Goal: Task Accomplishment & Management: Manage account settings

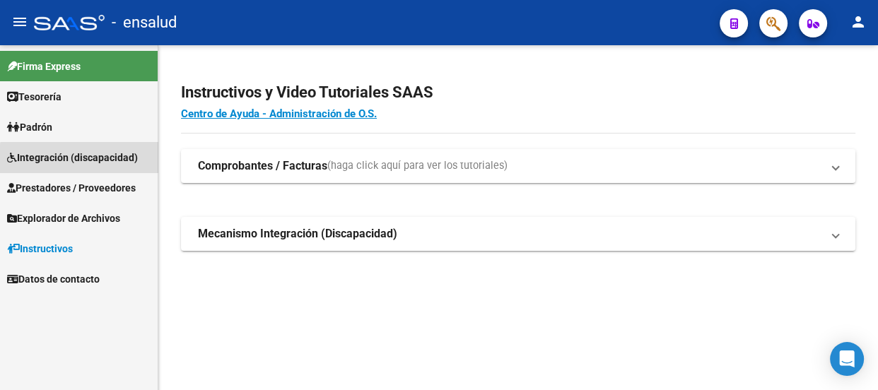
click at [82, 159] on span "Integración (discapacidad)" at bounding box center [72, 158] width 131 height 16
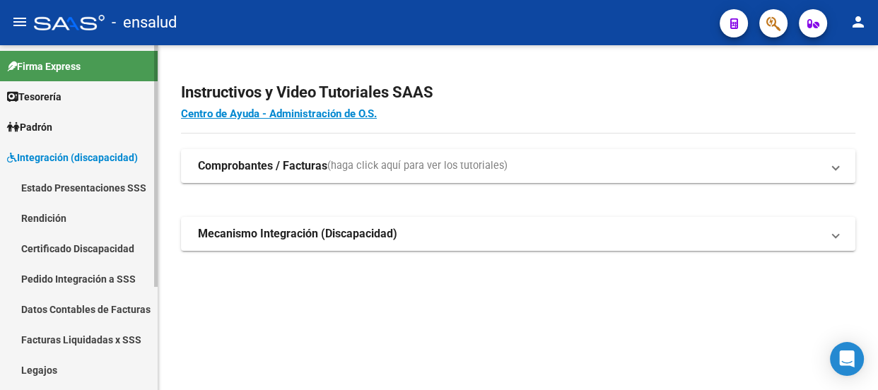
click at [50, 371] on link "Legajos" at bounding box center [79, 370] width 158 height 30
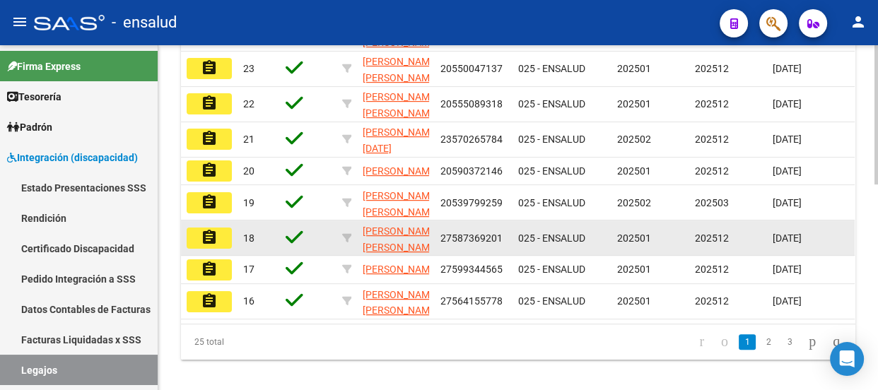
scroll to position [510, 0]
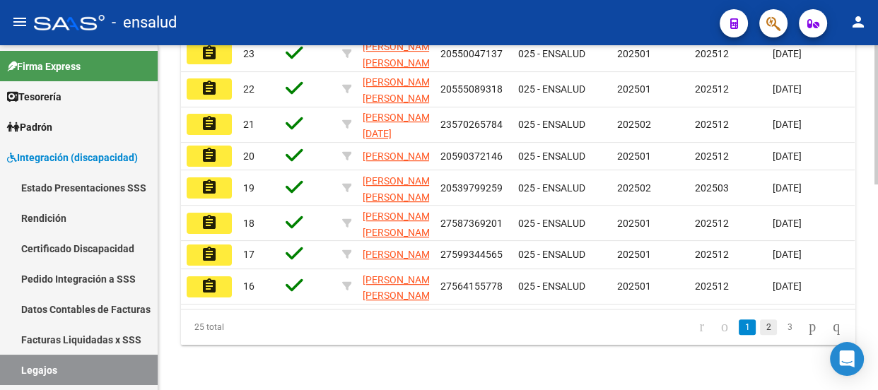
click at [760, 329] on link "2" at bounding box center [768, 328] width 17 height 16
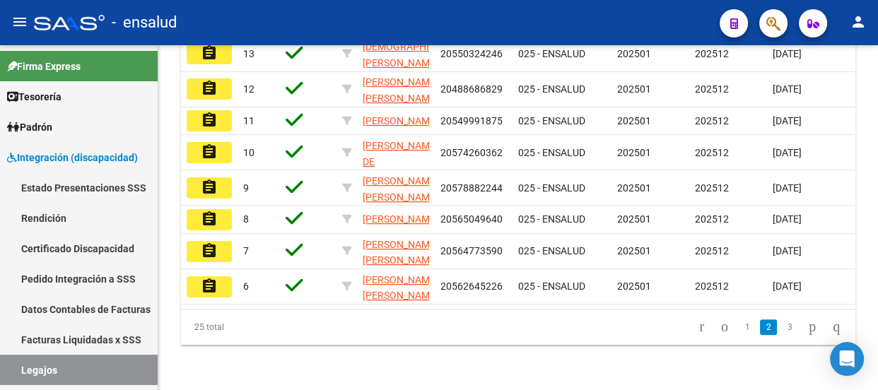
drag, startPoint x: 206, startPoint y: 273, endPoint x: 215, endPoint y: 284, distance: 14.6
click at [206, 278] on mat-icon "assignment" at bounding box center [209, 286] width 17 height 17
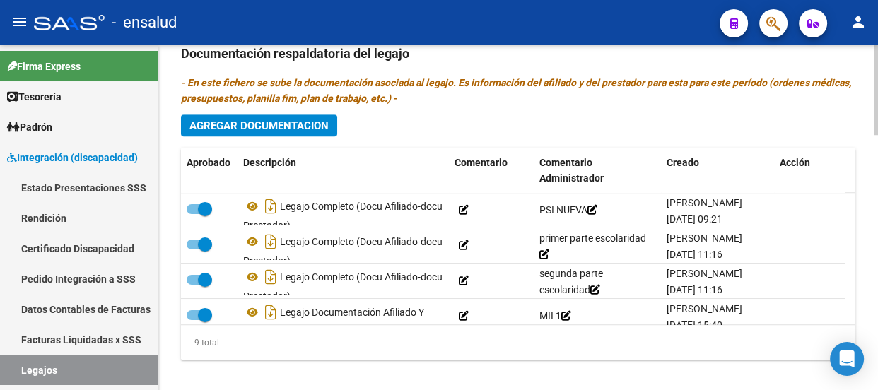
scroll to position [983, 0]
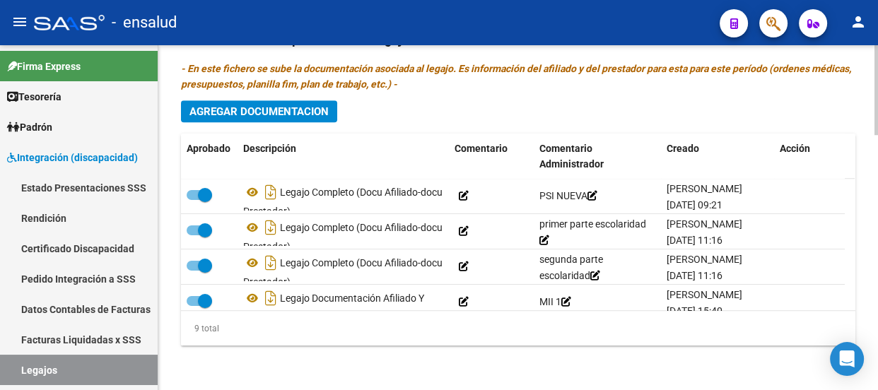
click at [875, 344] on div at bounding box center [877, 345] width 4 height 90
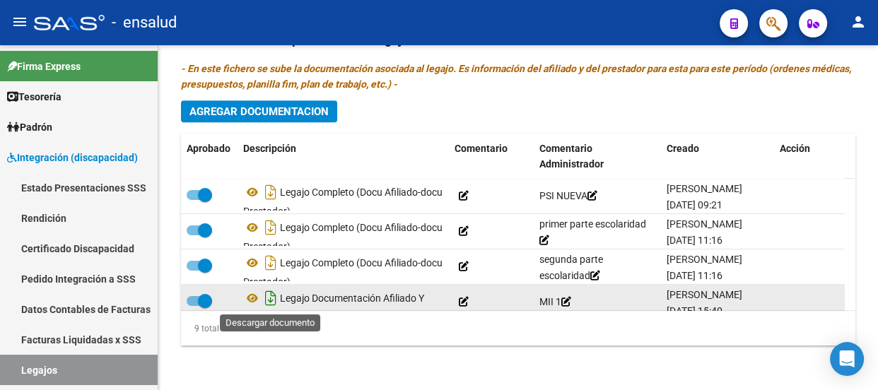
click at [271, 300] on icon "Descargar documento" at bounding box center [271, 298] width 18 height 23
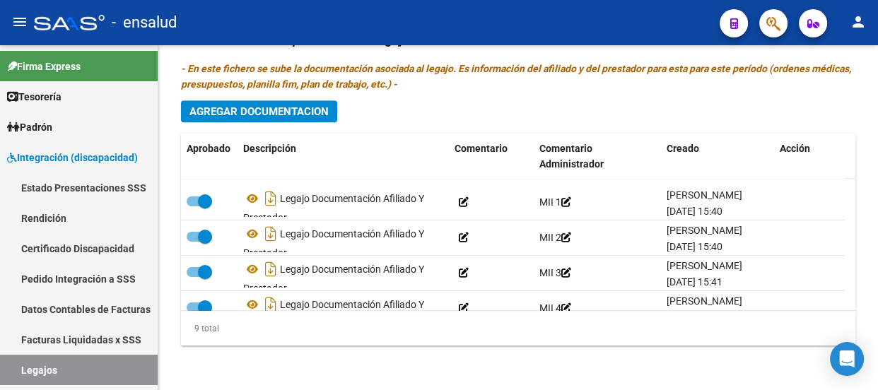
scroll to position [191, 0]
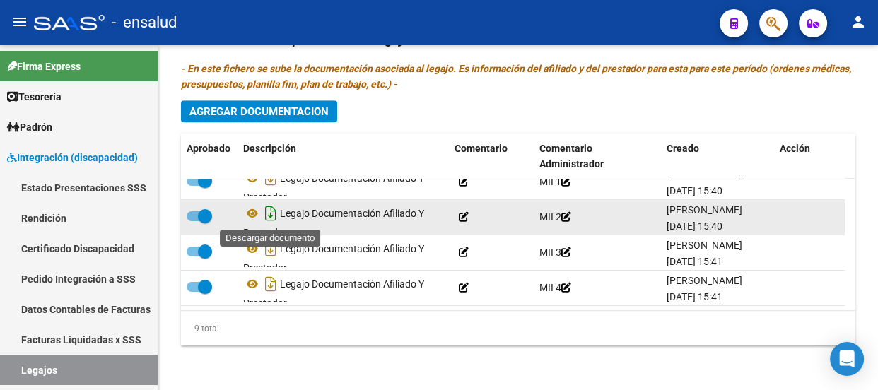
click at [272, 216] on icon "Descargar documento" at bounding box center [271, 213] width 18 height 23
